Goal: Navigation & Orientation: Find specific page/section

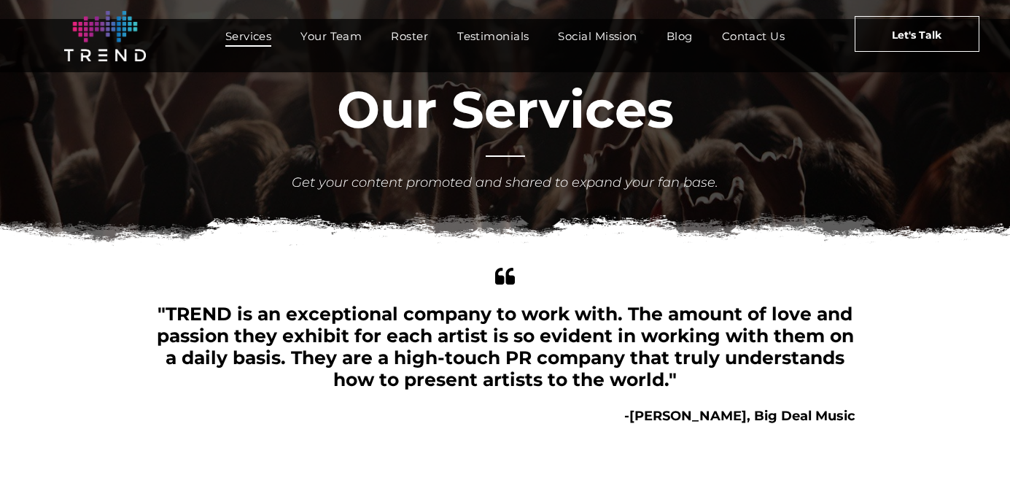
scroll to position [57, 0]
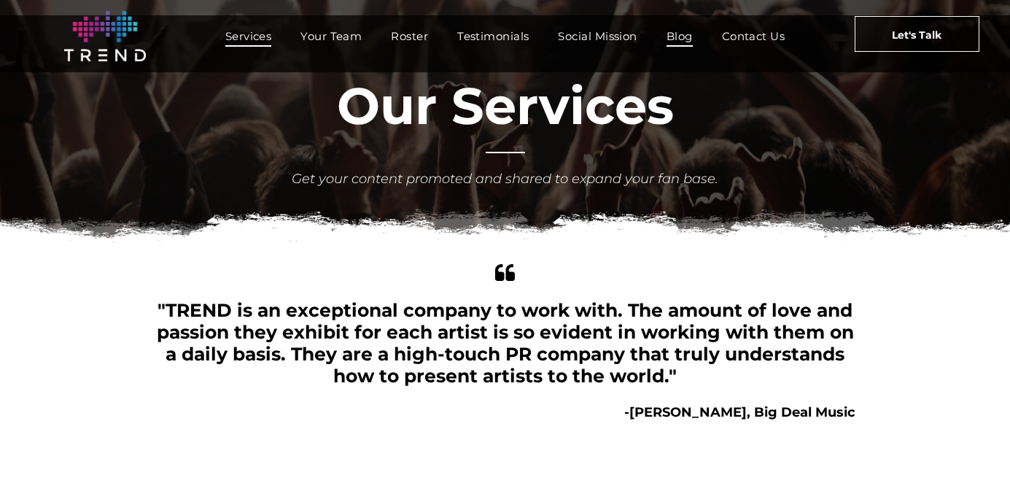
click at [690, 39] on span "Blog" at bounding box center [679, 36] width 26 height 21
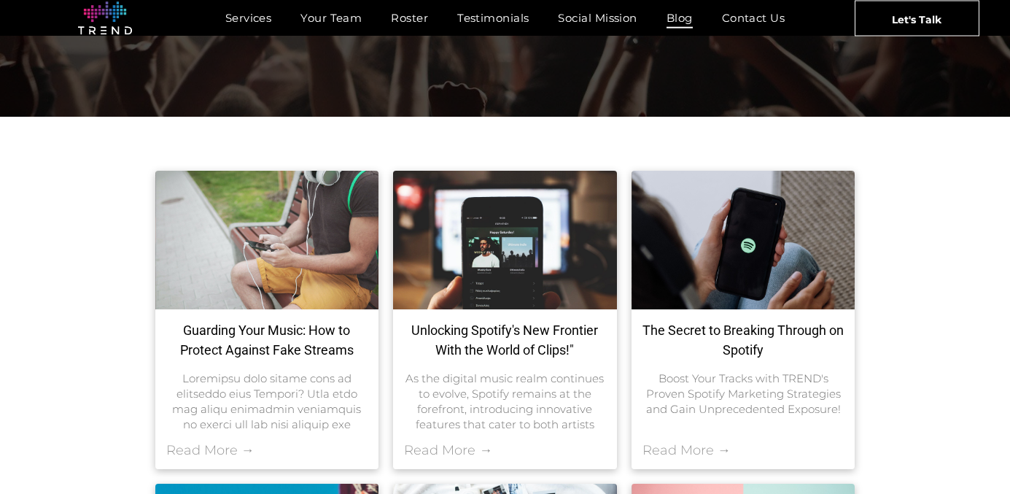
scroll to position [87, 0]
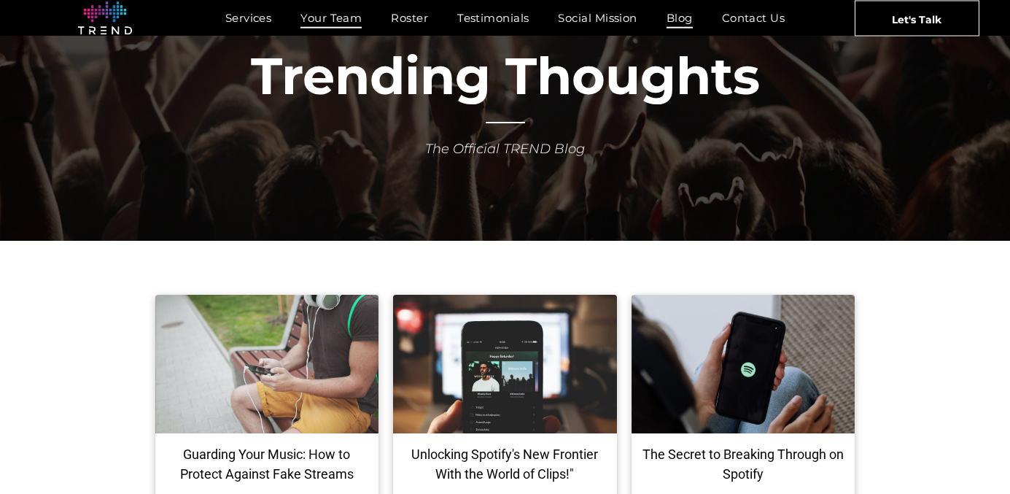
click at [356, 23] on span "Your Team" at bounding box center [330, 17] width 61 height 21
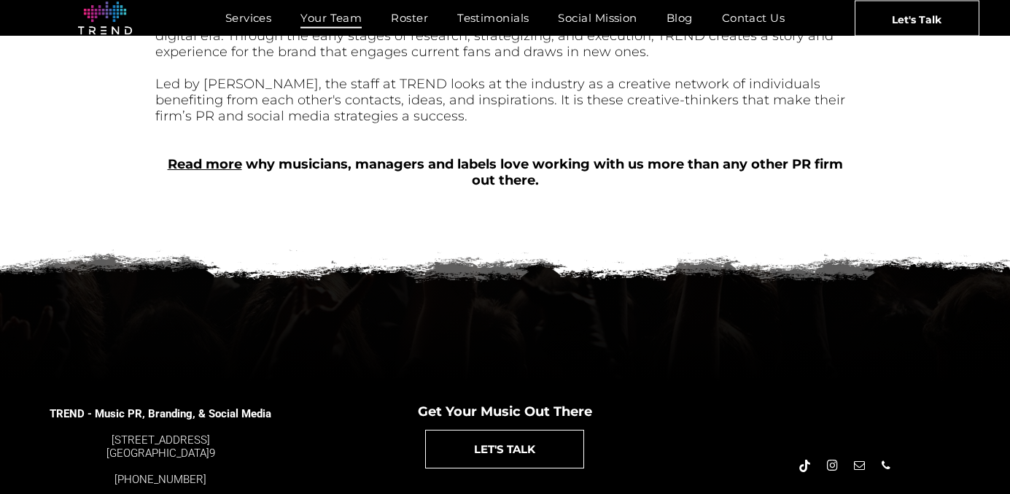
scroll to position [719, 0]
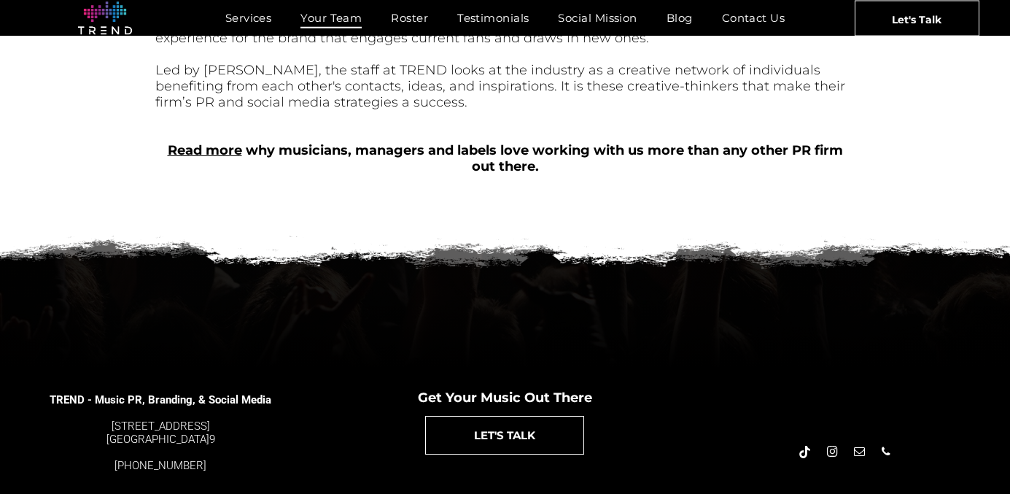
click at [222, 142] on link "Read more" at bounding box center [205, 150] width 74 height 16
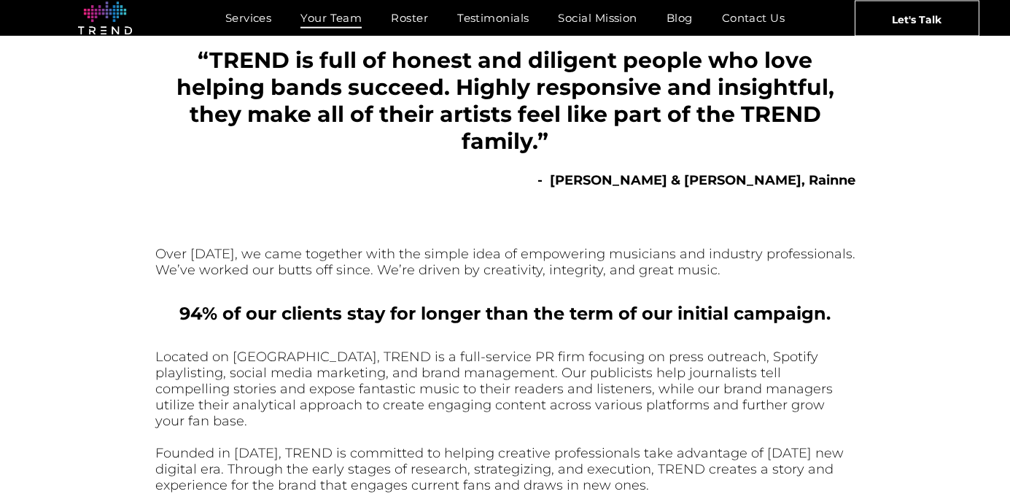
scroll to position [275, 0]
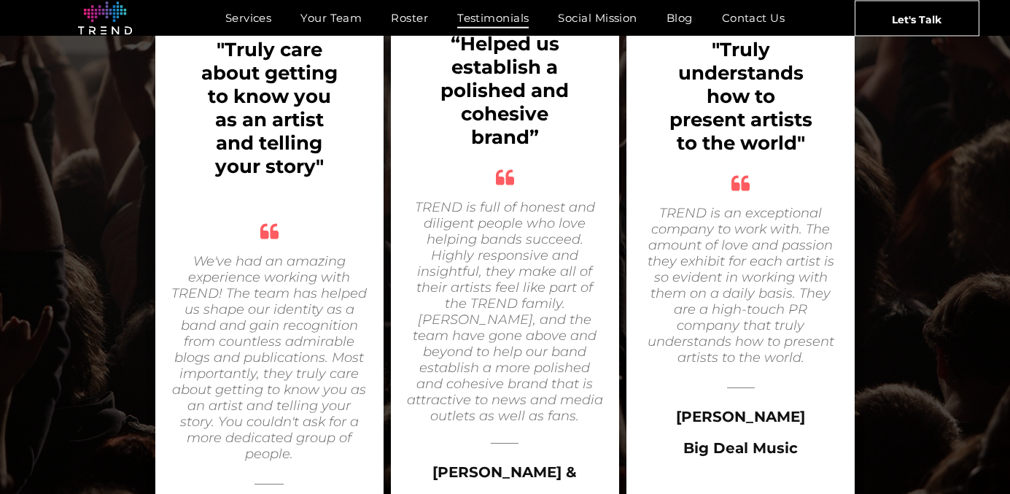
scroll to position [2630, 0]
